Goal: Task Accomplishment & Management: Use online tool/utility

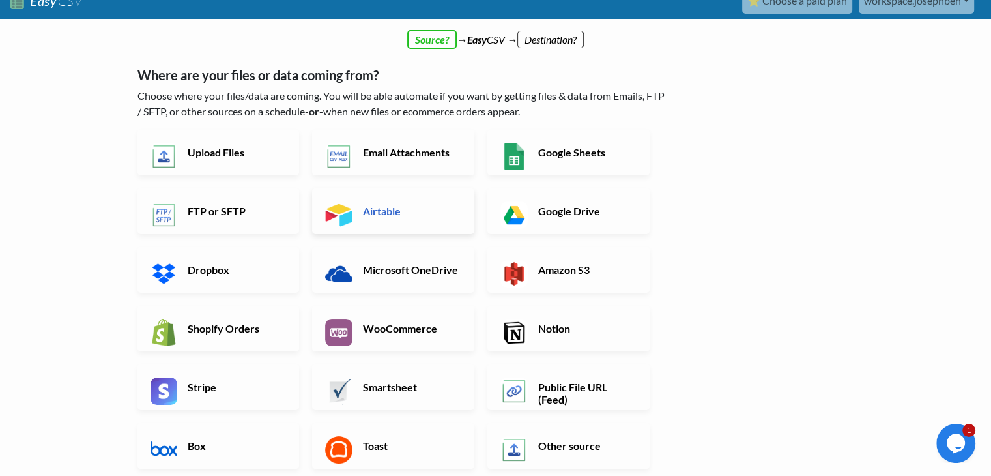
scroll to position [16, 0]
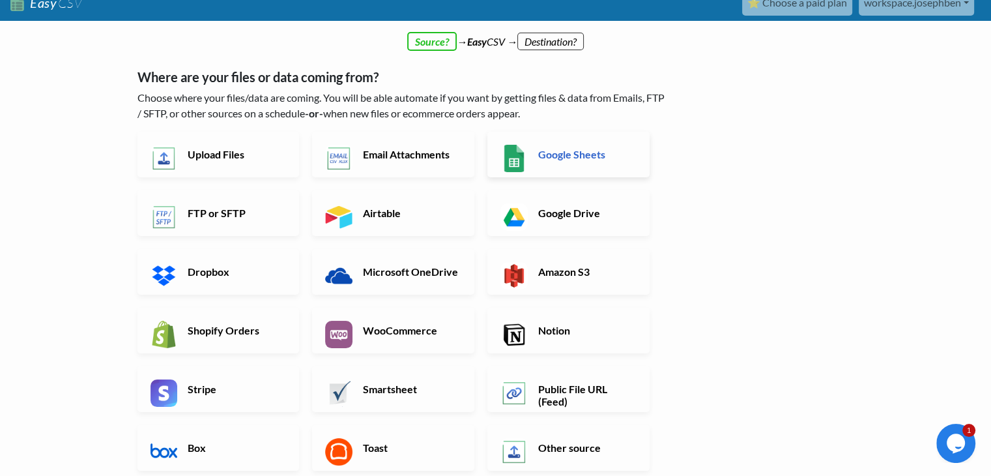
click at [514, 173] on link "Google Sheets" at bounding box center [569, 155] width 162 height 46
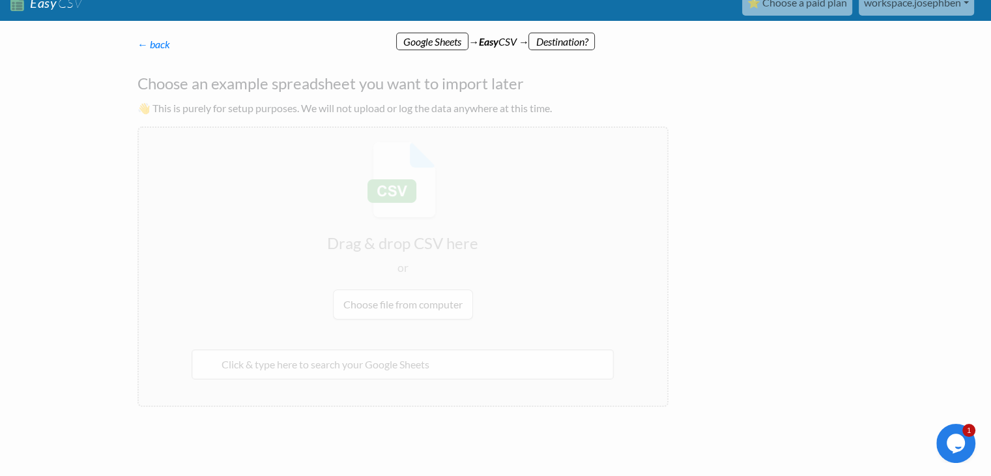
scroll to position [0, 0]
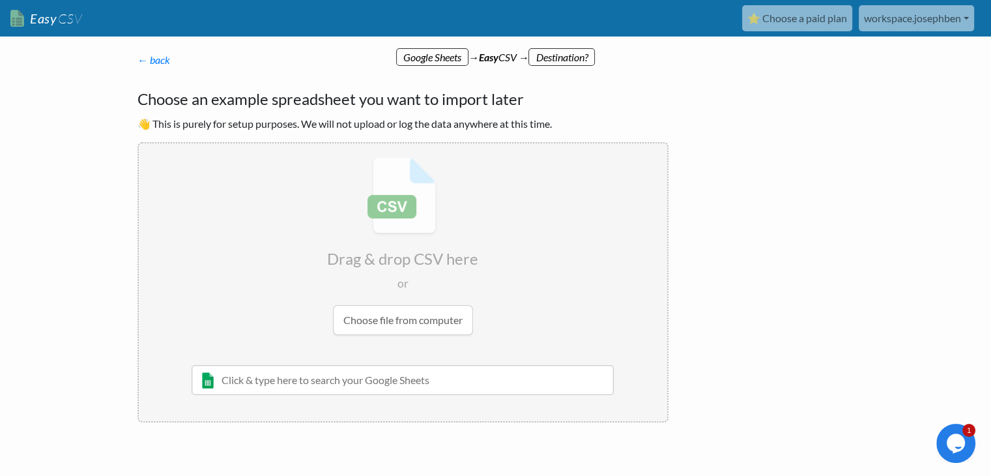
click at [154, 66] on p "← back Thanks for signing up! Set up your Import Flow and Upload Page in 1 minu…" at bounding box center [403, 60] width 531 height 16
click at [154, 62] on link "← back" at bounding box center [154, 59] width 33 height 12
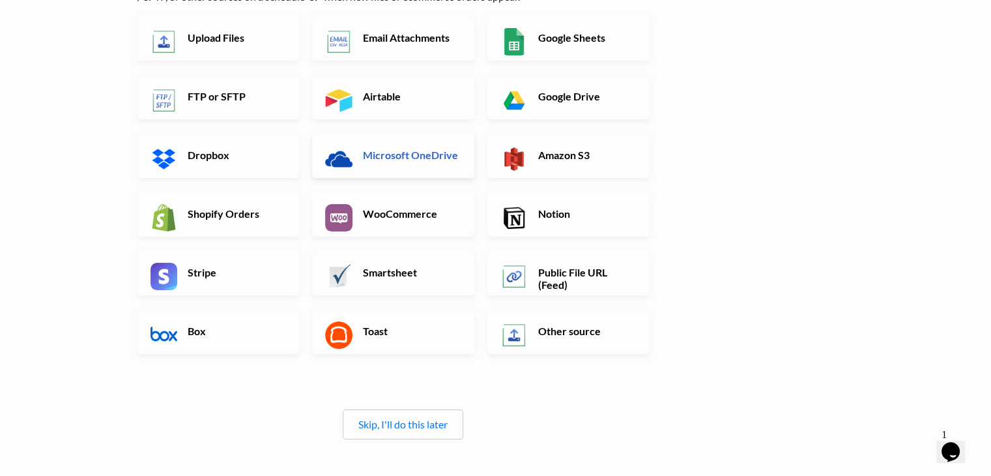
scroll to position [78, 0]
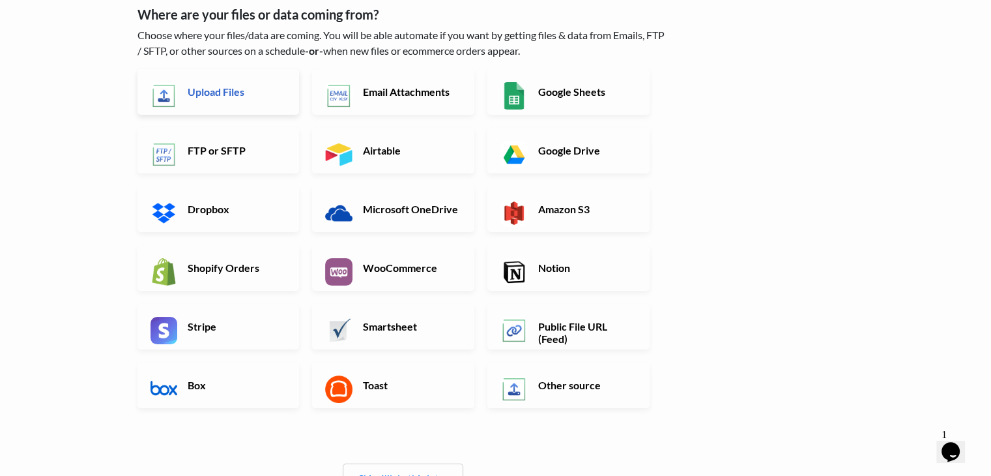
click at [253, 101] on link "Upload Files" at bounding box center [219, 92] width 162 height 46
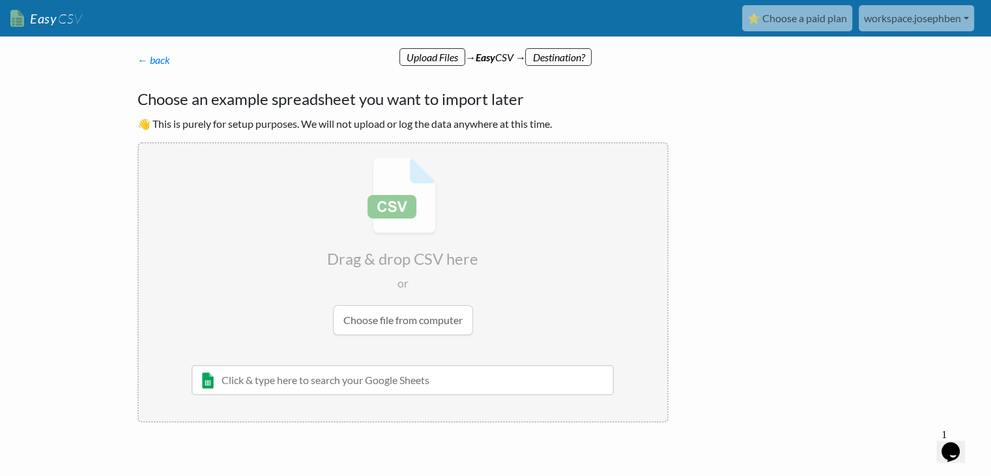
click at [430, 314] on input "file" at bounding box center [403, 245] width 529 height 205
type input "C:\fakepath\products_export.csv"
radio input "false"
radio input "true"
type input "Handle"
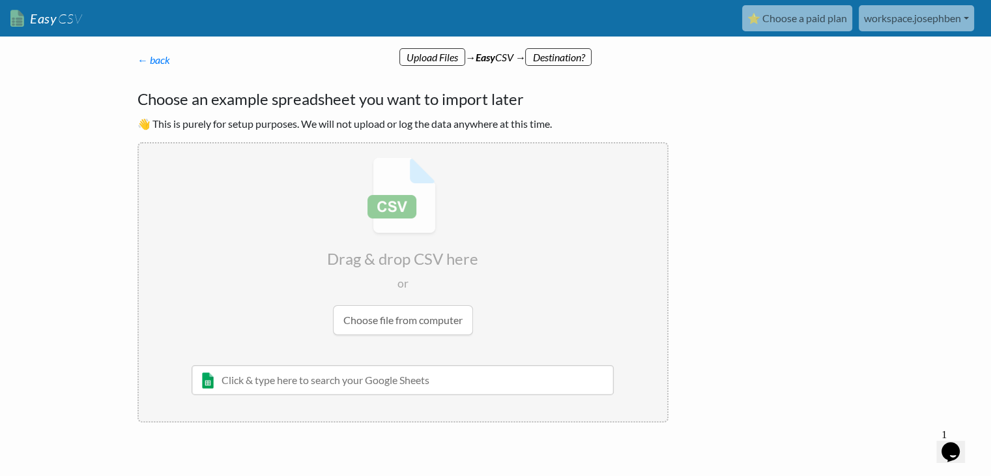
type input "Title"
type input "Body (HTML)"
type input "Vendor"
type input "Product Category"
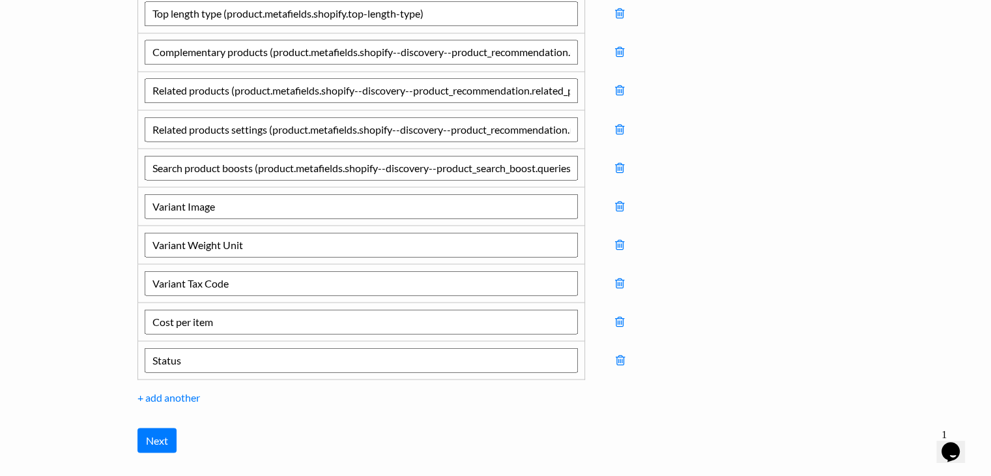
scroll to position [2412, 0]
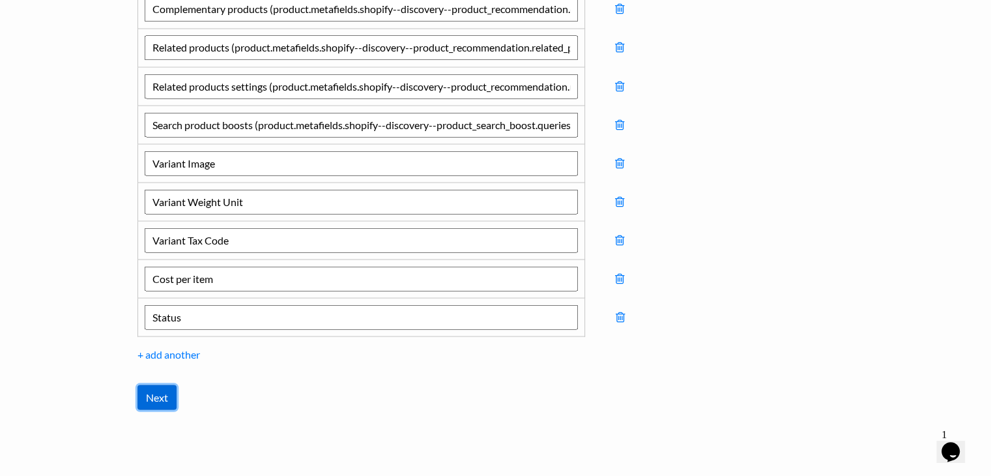
click at [167, 385] on input "Next" at bounding box center [157, 397] width 39 height 25
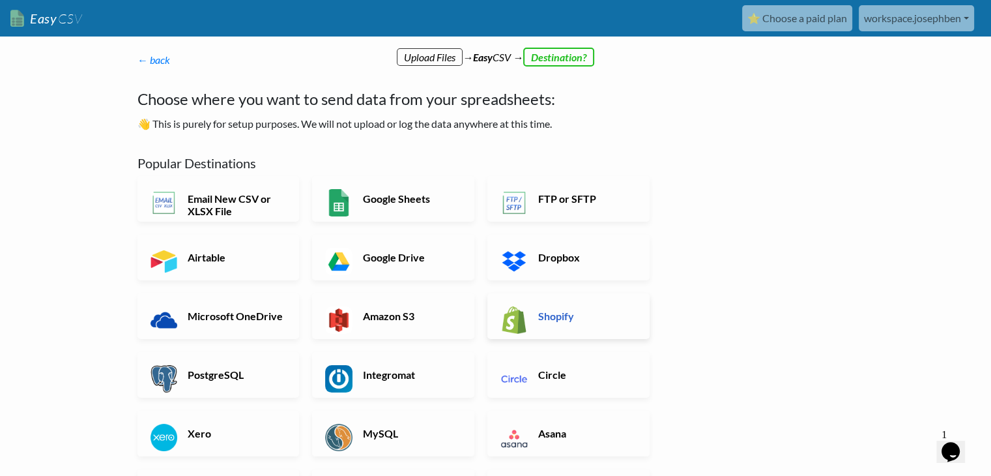
click at [553, 314] on h6 "Shopify" at bounding box center [586, 316] width 102 height 12
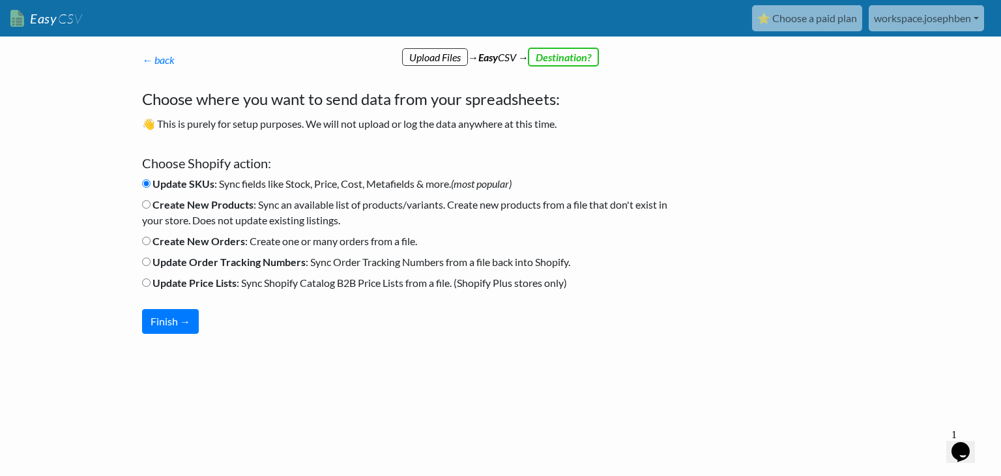
click at [146, 204] on input "Create New Products : Sync an available list of products/variants. Create new p…" at bounding box center [146, 204] width 8 height 8
radio input "true"
click at [175, 323] on button "Finish →" at bounding box center [170, 321] width 57 height 25
